Goal: Information Seeking & Learning: Learn about a topic

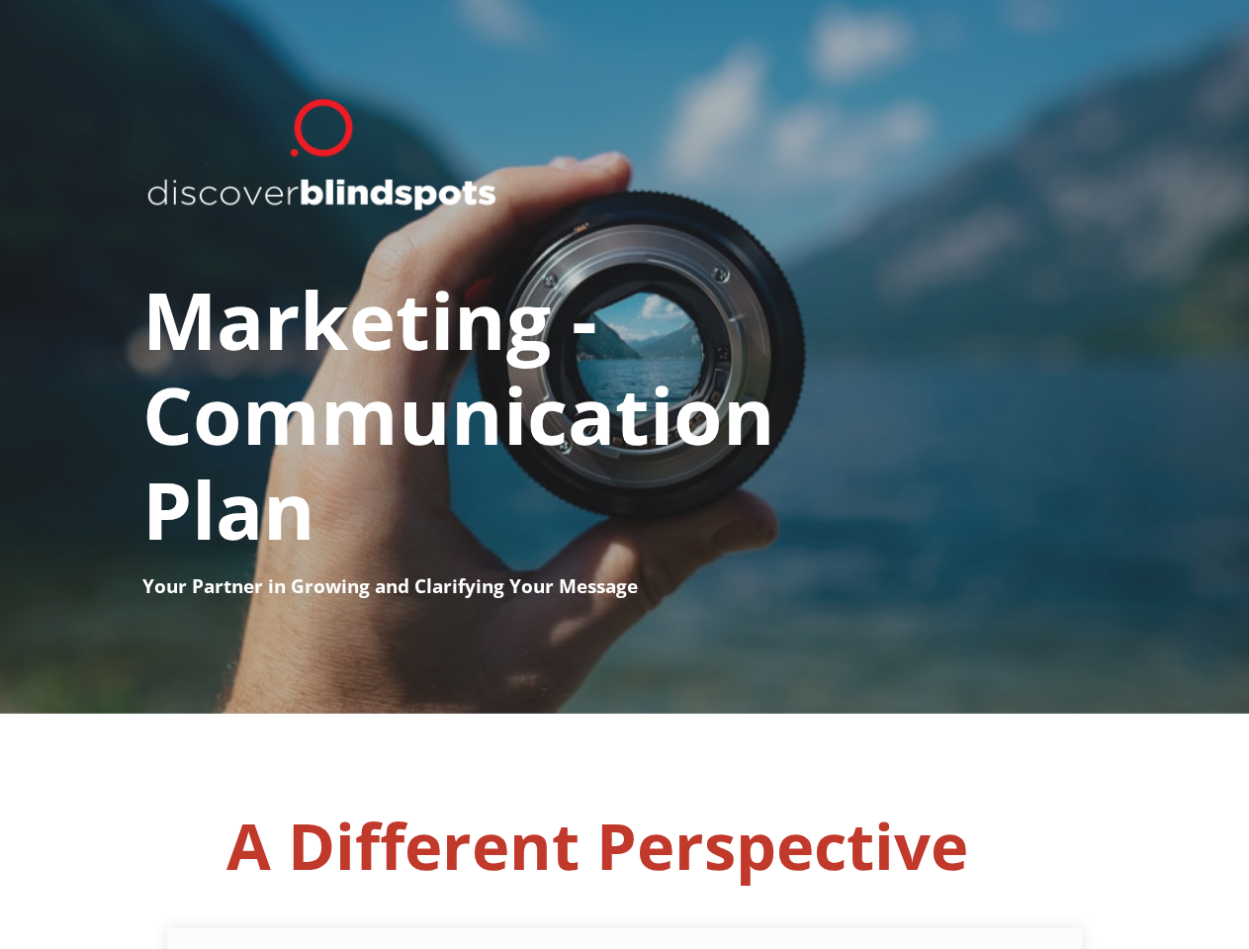
click at [624, 474] on h1 "Marketing - ​ Communication ​ Plan" at bounding box center [624, 396] width 965 height 352
click at [624, 357] on h1 "Marketing - ​ Communication ​ Plan" at bounding box center [624, 396] width 965 height 352
click at [624, 831] on span "A Different Perspective" at bounding box center [596, 845] width 741 height 87
